Goal: Find specific page/section: Find specific page/section

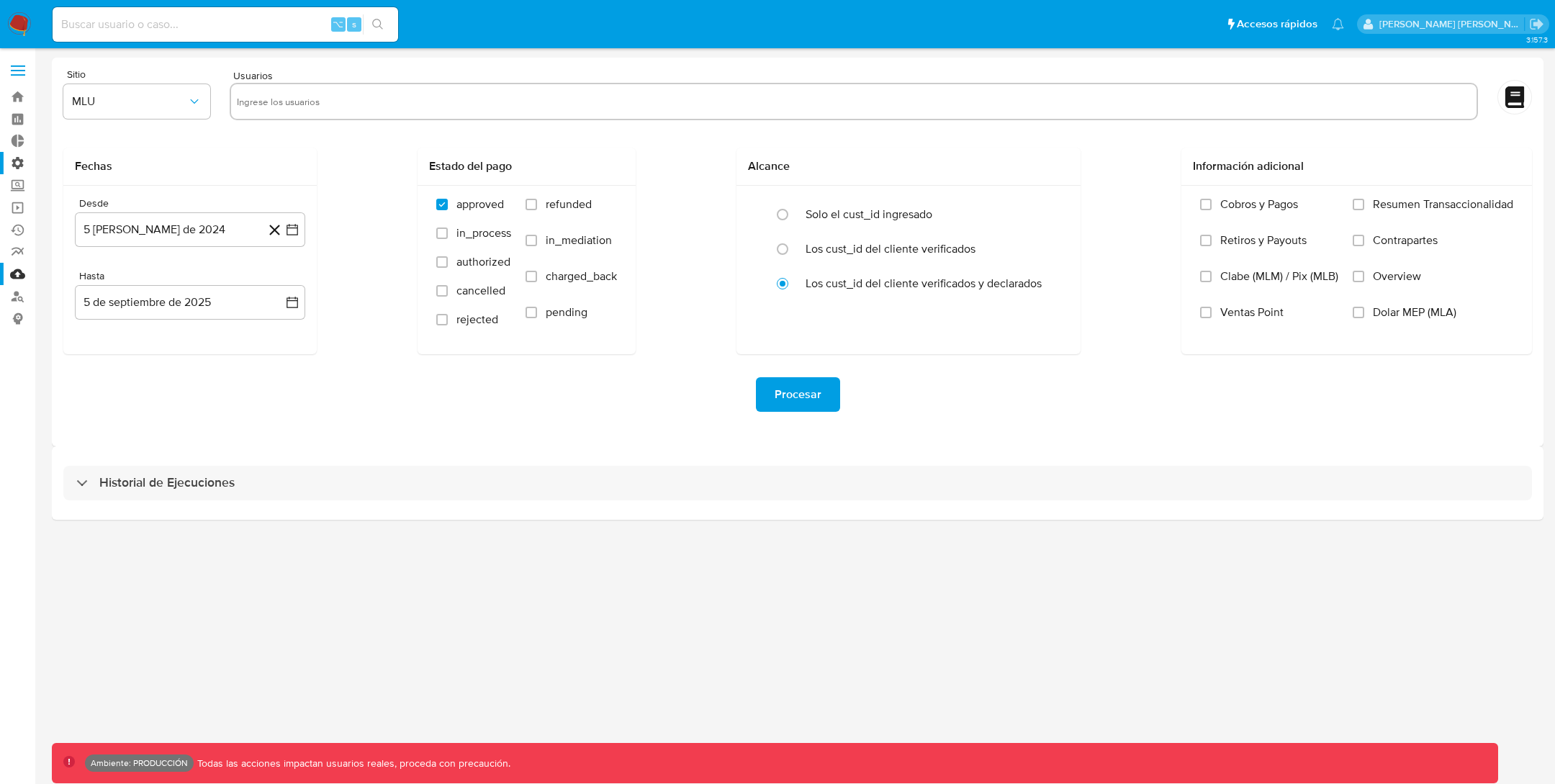
click at [18, 161] on label "Administración" at bounding box center [85, 163] width 171 height 22
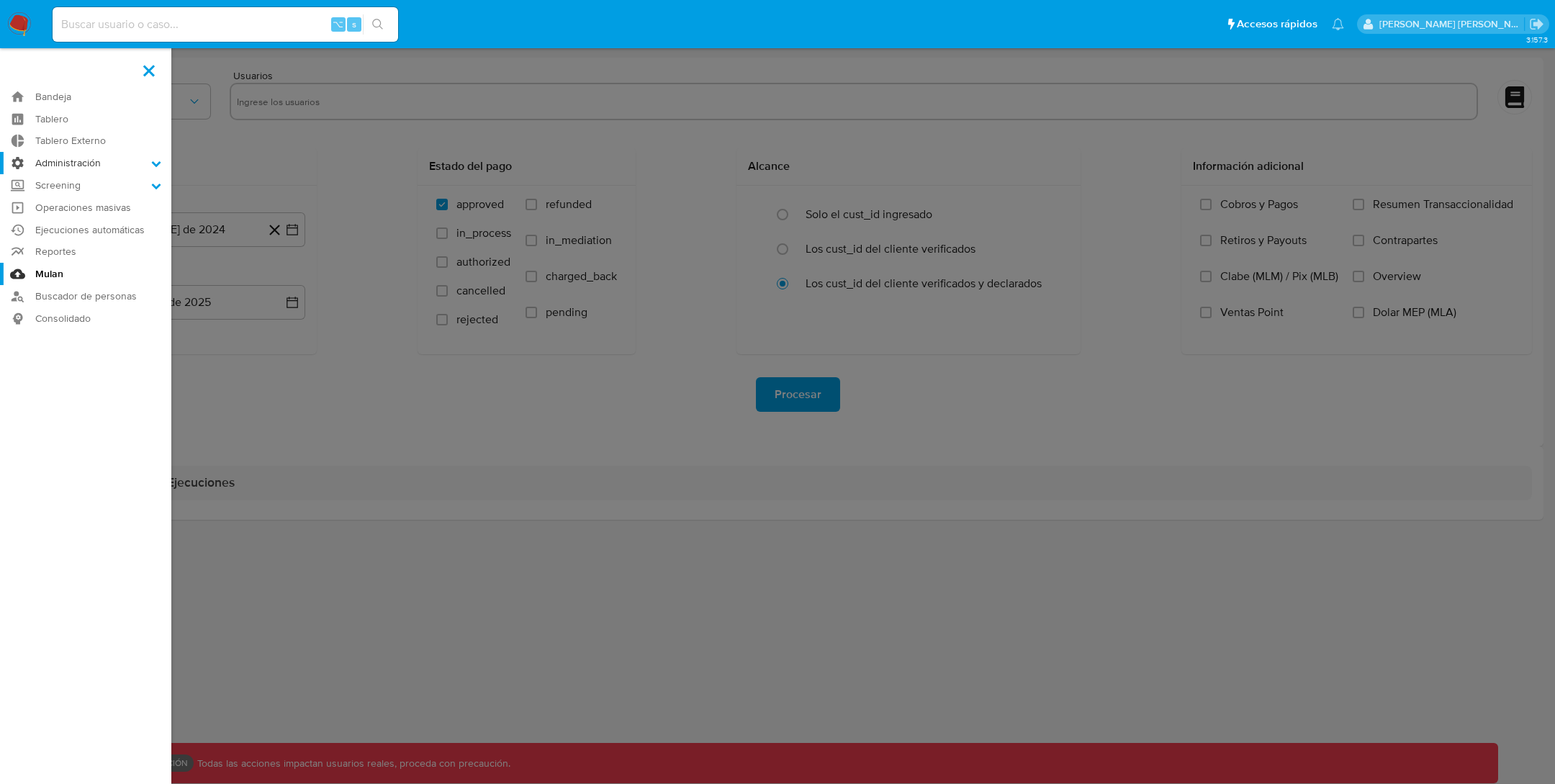
click at [0, 0] on input "Administración" at bounding box center [0, 0] width 0 height 0
click at [60, 183] on link "Reglas" at bounding box center [85, 183] width 171 height 18
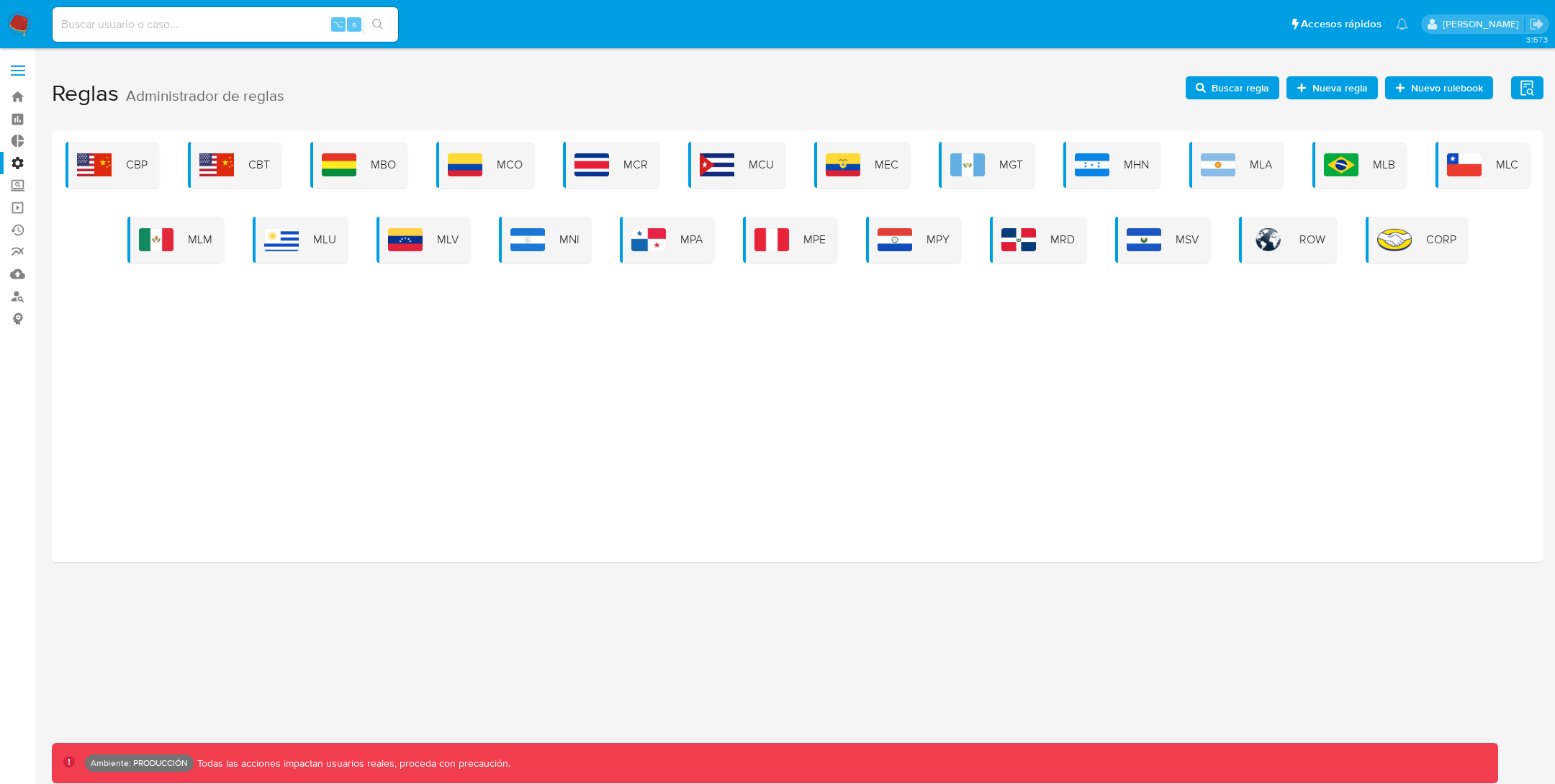
click at [155, 266] on div "CBP CBT MBO MCO MCR MCU MEC MGT MHN MLA MLB MLC MLM MLU MLV MNI MPA MPE MPY MRD…" at bounding box center [798, 346] width 1492 height 432
click at [166, 254] on div "MLM" at bounding box center [176, 240] width 96 height 46
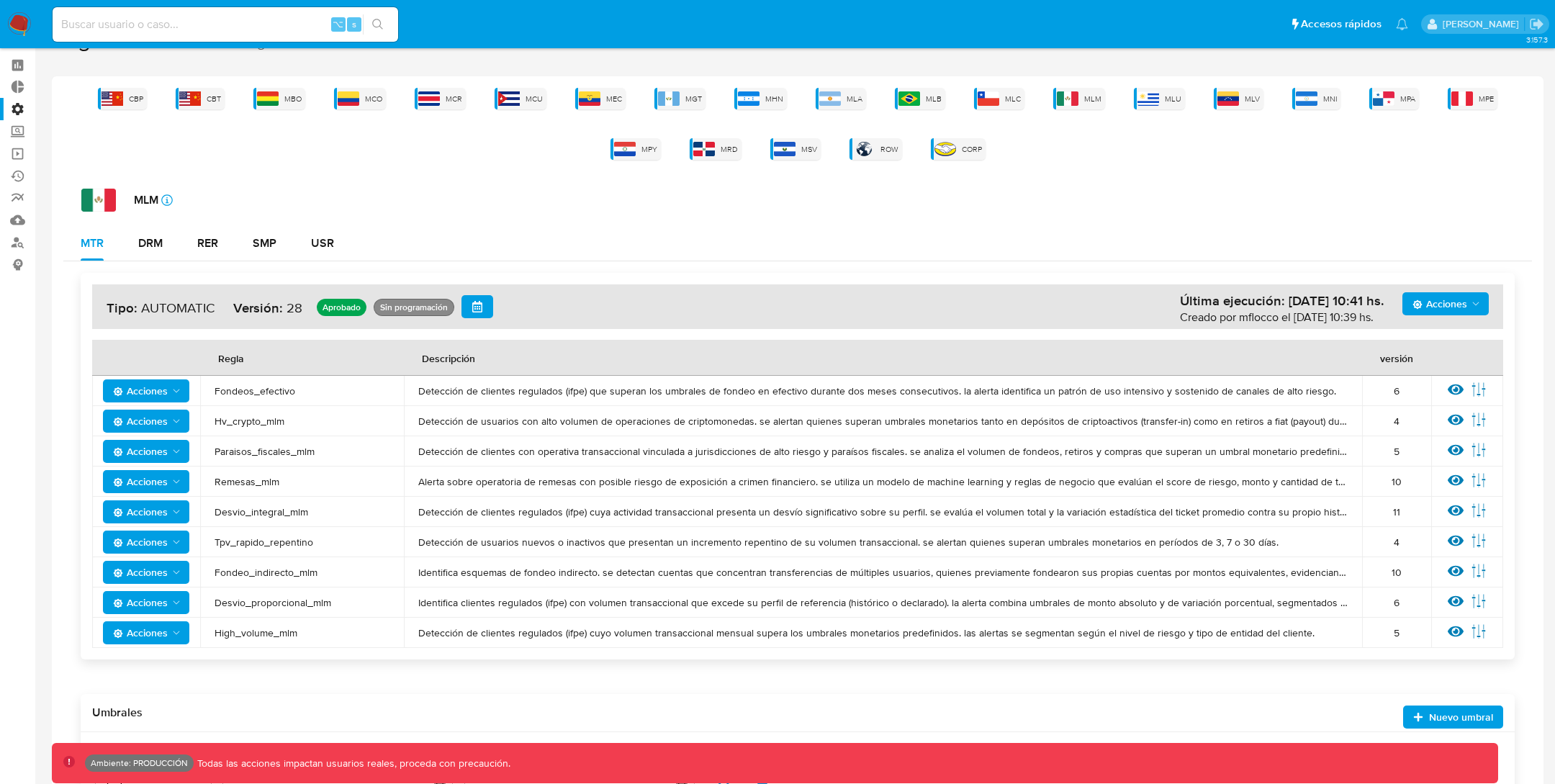
scroll to position [61, 0]
